Goal: Information Seeking & Learning: Learn about a topic

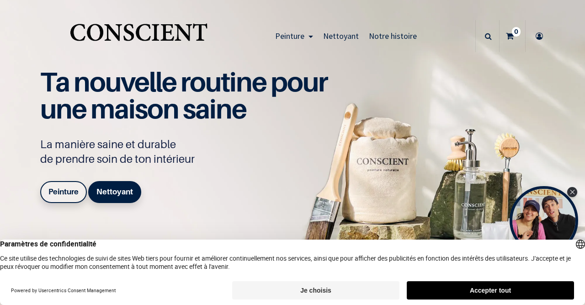
click at [541, 284] on button "Accepter tout" at bounding box center [490, 290] width 167 height 18
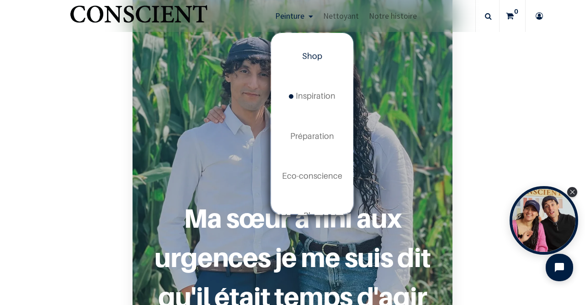
click at [318, 58] on span "Shop" at bounding box center [312, 56] width 20 height 10
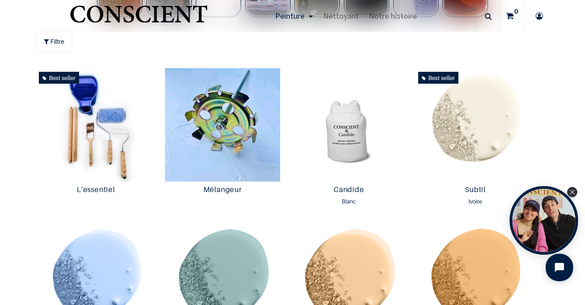
scroll to position [460, 0]
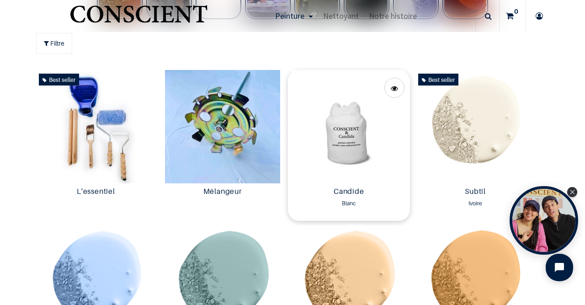
click at [364, 141] on img at bounding box center [349, 126] width 122 height 113
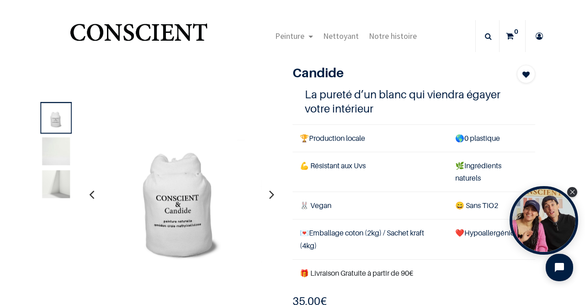
scroll to position [48, 0]
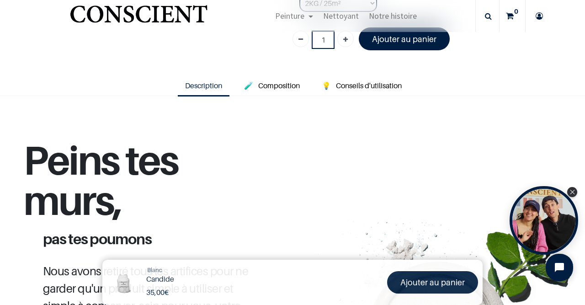
scroll to position [280, 0]
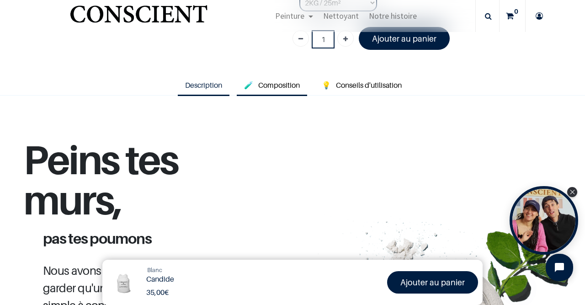
click at [281, 77] on link "🧪 Composition" at bounding box center [272, 85] width 70 height 21
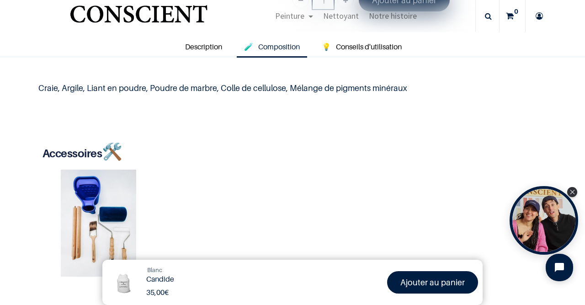
scroll to position [299, 0]
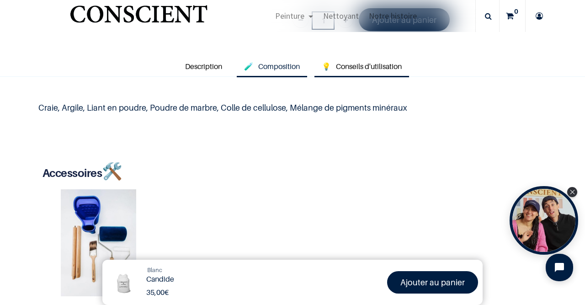
click at [375, 59] on link "💡 Conseils d'utilisation" at bounding box center [362, 66] width 95 height 21
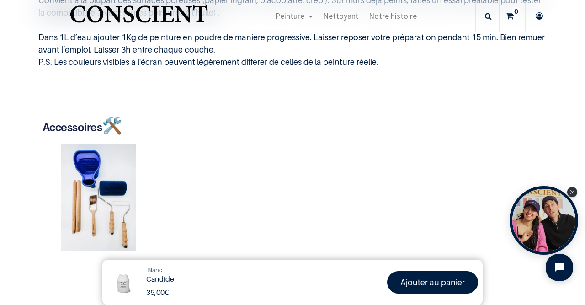
scroll to position [456, 0]
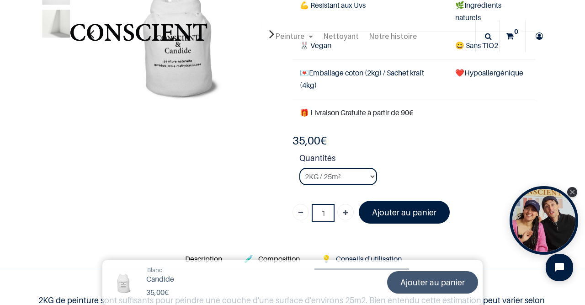
scroll to position [105, 0]
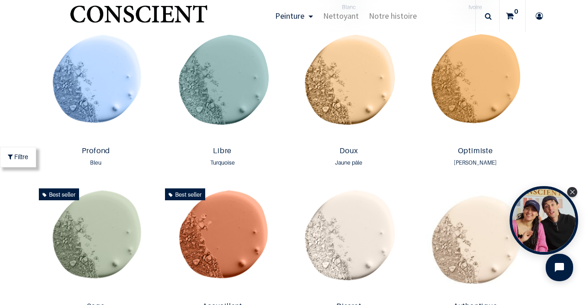
scroll to position [631, 0]
click at [83, 65] on img at bounding box center [96, 85] width 122 height 113
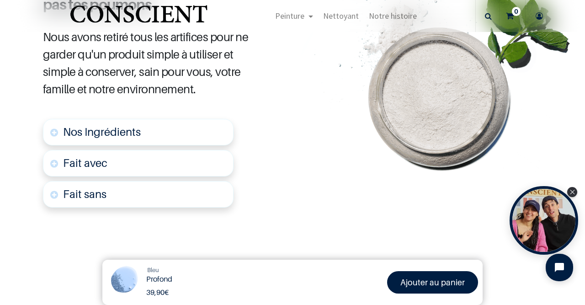
scroll to position [502, 0]
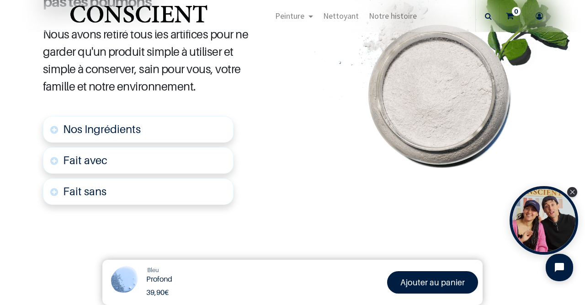
click at [152, 128] on link "Nos Ingrédients" at bounding box center [138, 129] width 191 height 27
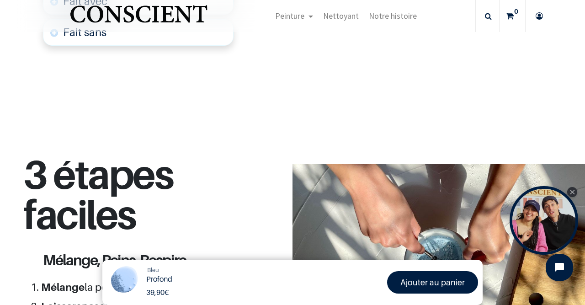
scroll to position [688, 0]
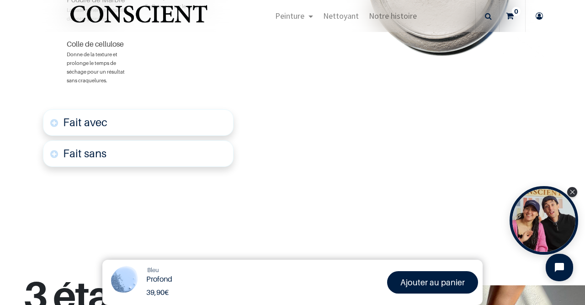
click at [141, 115] on link "Fait avec" at bounding box center [138, 122] width 191 height 27
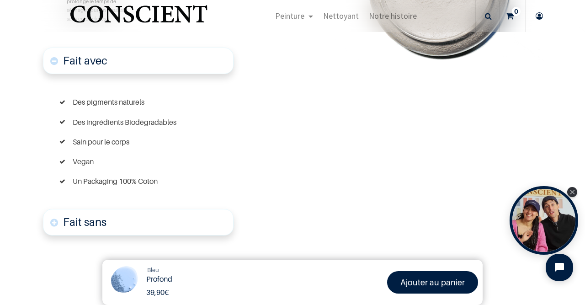
scroll to position [753, 0]
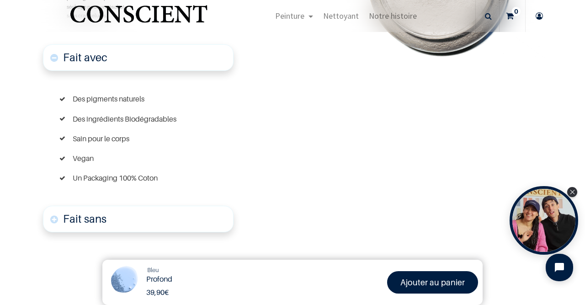
click at [130, 212] on link "Fait sans" at bounding box center [138, 219] width 191 height 27
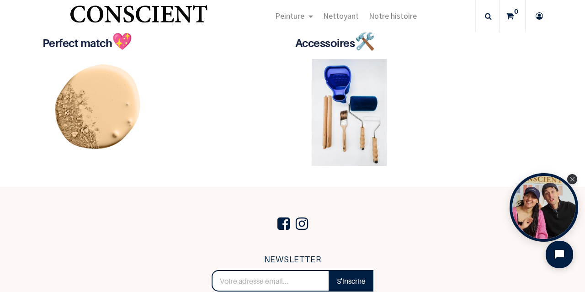
scroll to position [2343, 0]
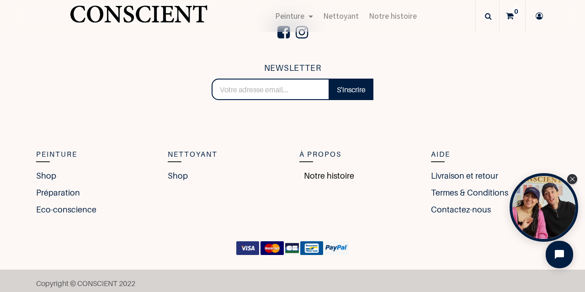
click at [316, 170] on link "Notre histoire" at bounding box center [326, 176] width 55 height 12
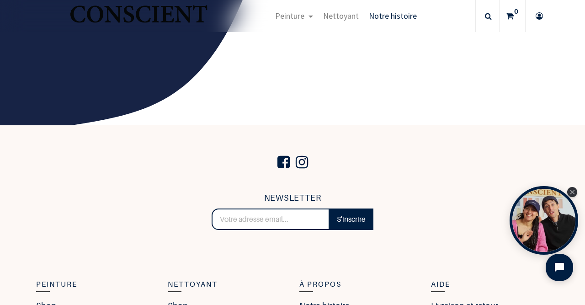
scroll to position [1534, 0]
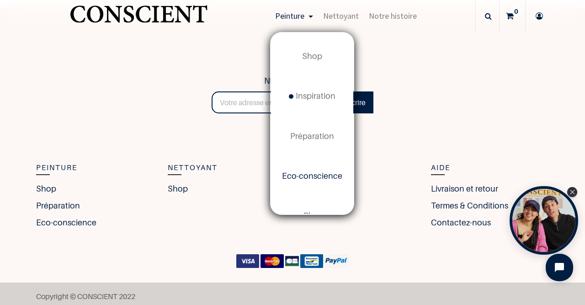
scroll to position [25, 0]
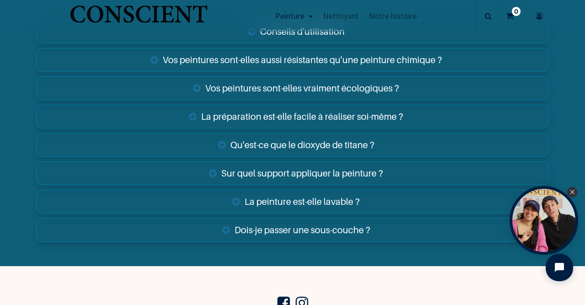
scroll to position [3214, 0]
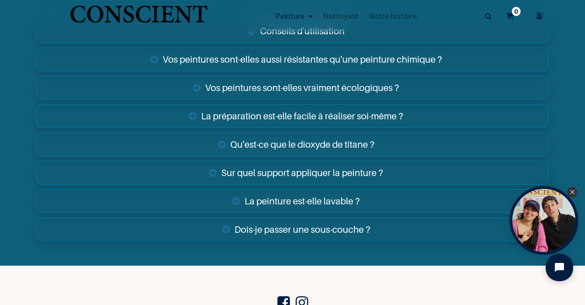
click at [293, 199] on link "La peinture est-elle lavable ?" at bounding box center [292, 201] width 513 height 24
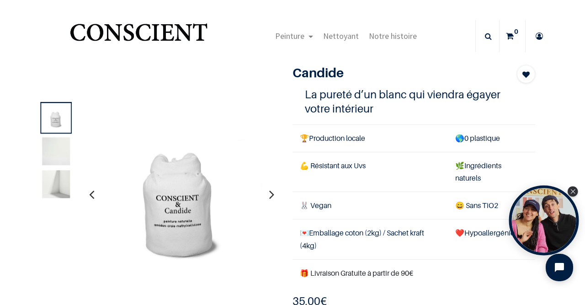
click at [550, 209] on div "Open Tolstoy widget" at bounding box center [544, 221] width 70 height 70
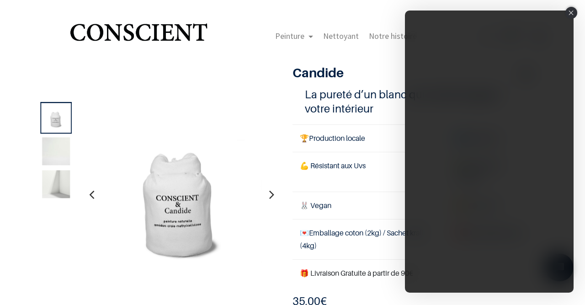
click at [569, 12] on div "Close" at bounding box center [572, 13] width 12 height 12
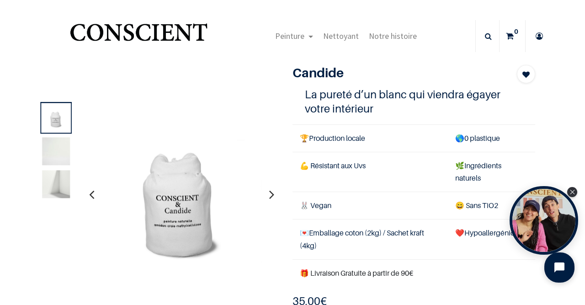
click at [560, 263] on icon "Open chat widget" at bounding box center [565, 268] width 14 height 14
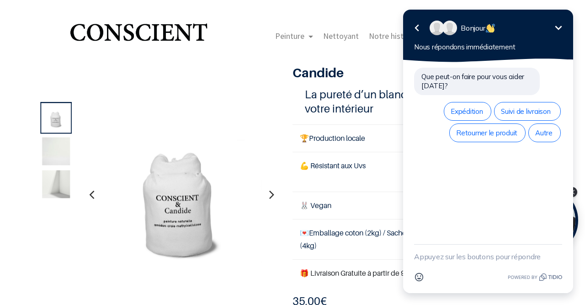
click at [476, 256] on textarea "New message" at bounding box center [488, 257] width 148 height 24
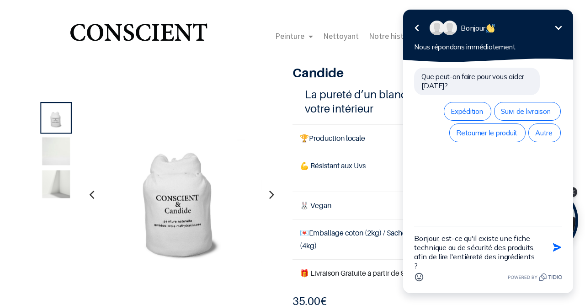
type textarea "Bonjour, est-ce qu'il existe une fiche technique ou de sécurité des produits, a…"
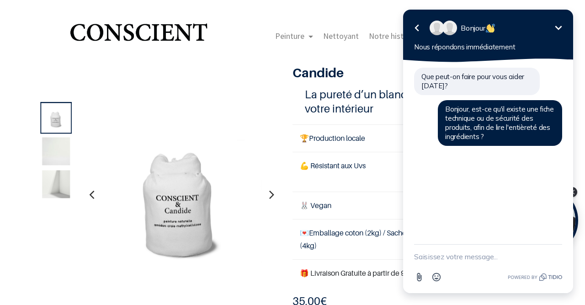
click at [479, 205] on div "Que peut-on faire pour vous aider aujourd'hui? Bonjour, est-ce qu'il existe une…" at bounding box center [488, 153] width 170 height 182
click at [260, 183] on img at bounding box center [181, 194] width 190 height 190
click at [559, 27] on icon "Réduire" at bounding box center [558, 27] width 11 height 11
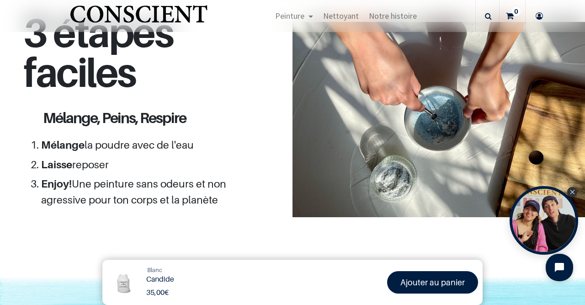
scroll to position [819, 0]
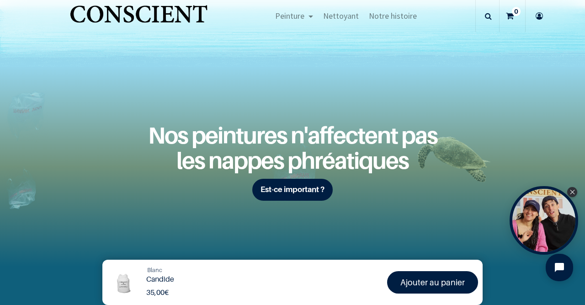
click at [257, 215] on div "Nos peintures n'affectent pas les nappes phréatiques Est-ce important ?" at bounding box center [293, 167] width 320 height 133
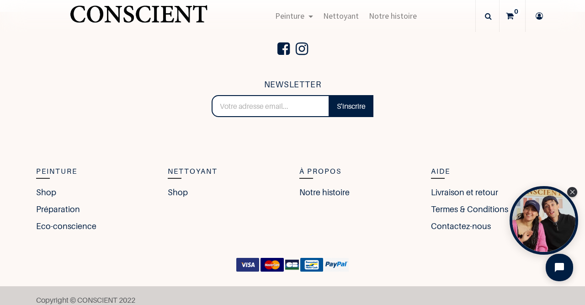
scroll to position [1927, 0]
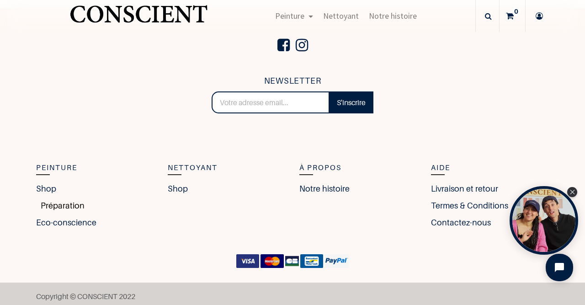
click at [60, 201] on link "Préparation" at bounding box center [60, 205] width 48 height 12
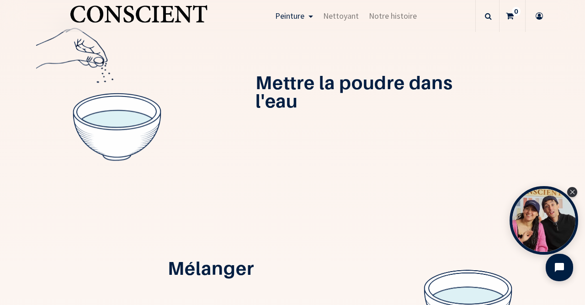
scroll to position [300, 0]
click at [566, 266] on icon "Open chat widget" at bounding box center [565, 267] width 8 height 8
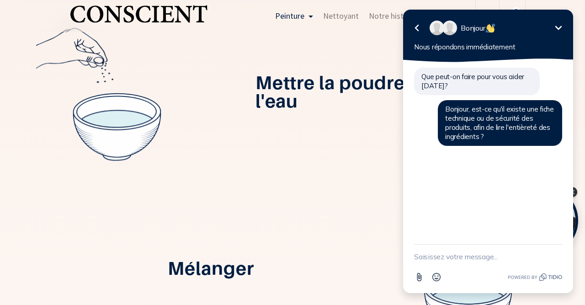
click at [293, 193] on div "Mélanger" at bounding box center [292, 270] width 527 height 176
click at [559, 24] on icon "Réduire" at bounding box center [558, 27] width 11 height 11
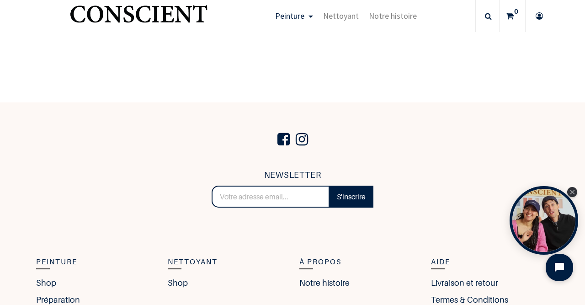
scroll to position [1518, 0]
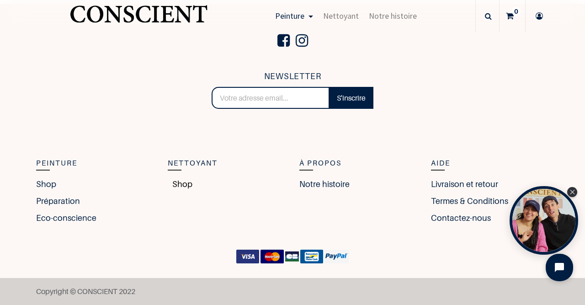
click at [172, 189] on link "Shop" at bounding box center [180, 184] width 25 height 12
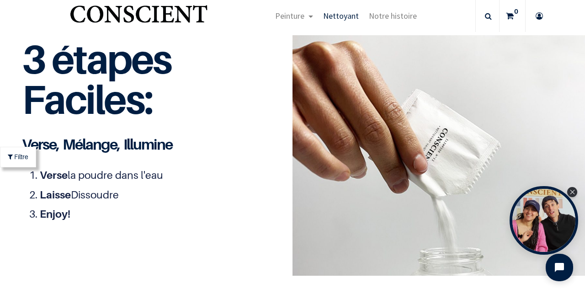
scroll to position [1522, 0]
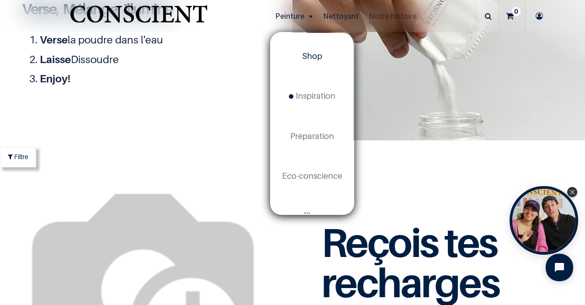
click at [310, 59] on span "Shop" at bounding box center [312, 56] width 20 height 10
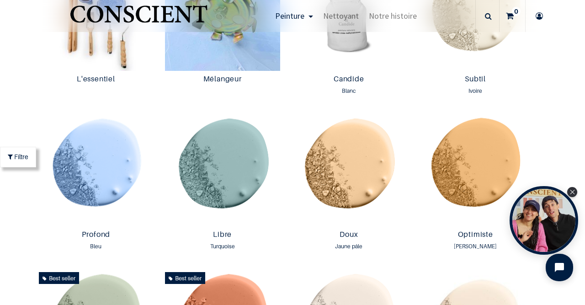
scroll to position [530, 0]
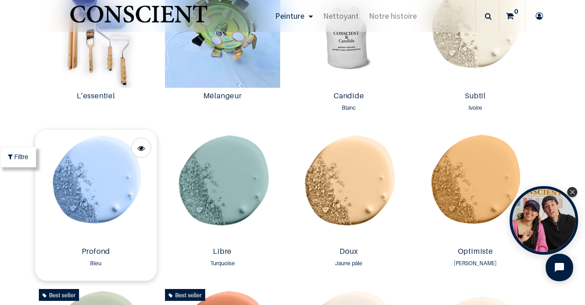
click at [114, 182] on img at bounding box center [96, 186] width 122 height 113
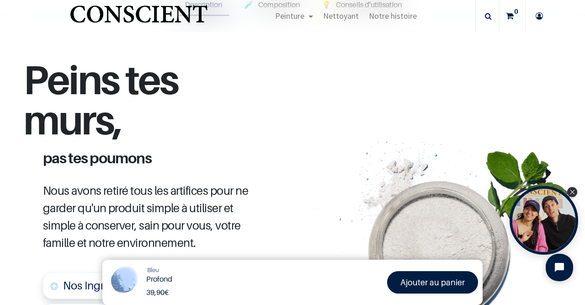
scroll to position [203, 0]
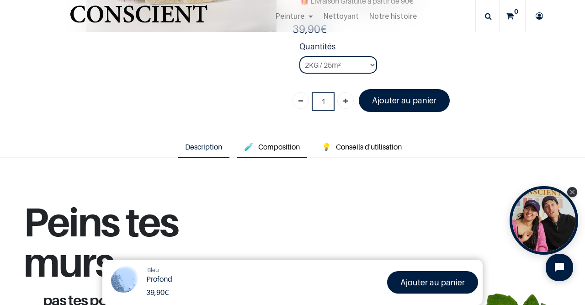
click at [286, 143] on span "Composition" at bounding box center [279, 146] width 42 height 9
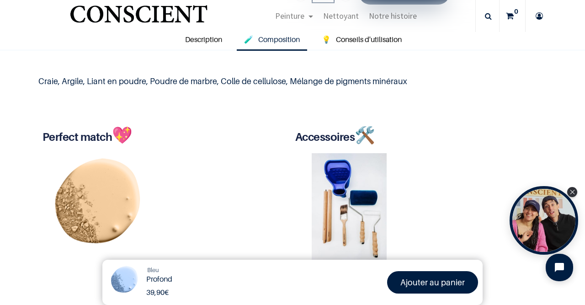
scroll to position [309, 0]
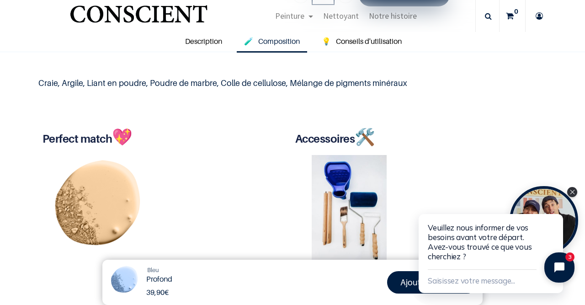
click at [566, 269] on icon "Close chat widget" at bounding box center [565, 267] width 8 height 8
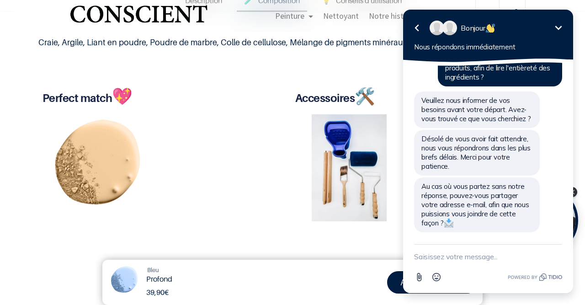
scroll to position [349, 0]
click at [215, 173] on div "Doux 39,90 € 39,90 €" at bounding box center [159, 166] width 246 height 119
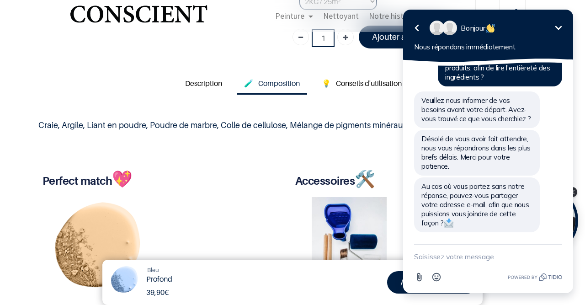
scroll to position [264, 0]
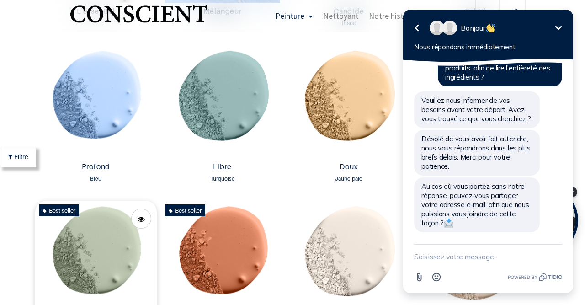
scroll to position [615, 0]
click at [90, 144] on img at bounding box center [96, 101] width 122 height 113
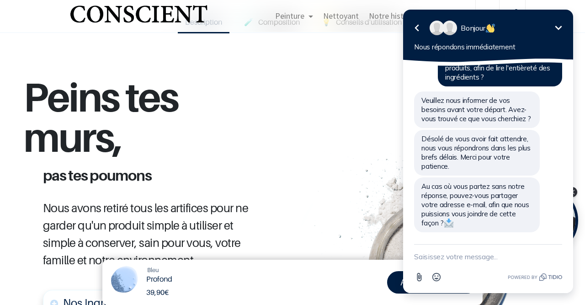
scroll to position [275, 0]
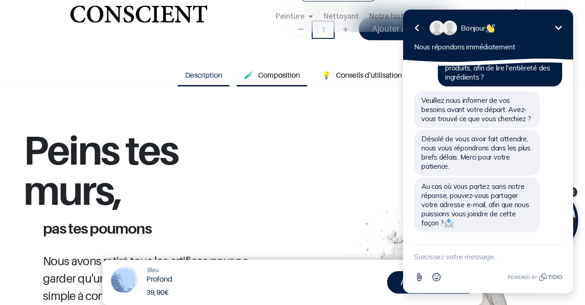
click at [287, 66] on link "🧪 Composition" at bounding box center [272, 75] width 70 height 21
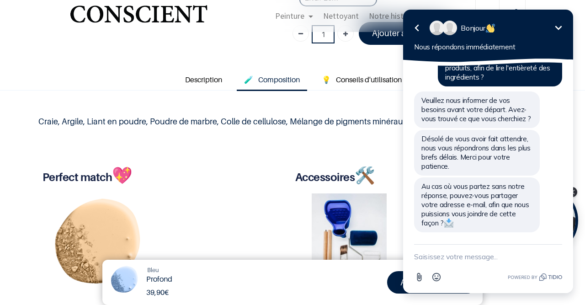
scroll to position [271, 0]
